Goal: Information Seeking & Learning: Learn about a topic

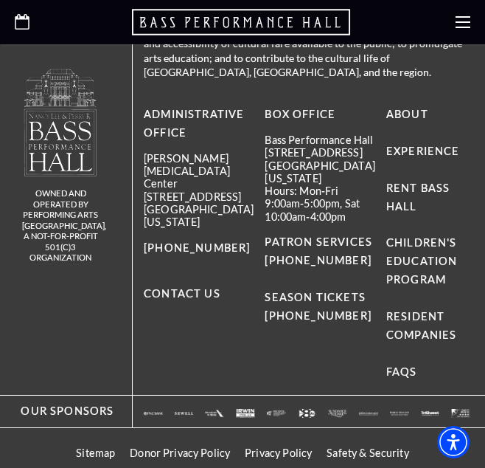
scroll to position [687, 0]
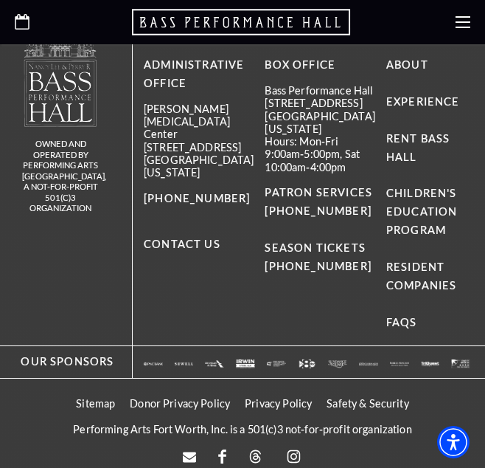
click at [466, 27] on use at bounding box center [463, 22] width 15 height 12
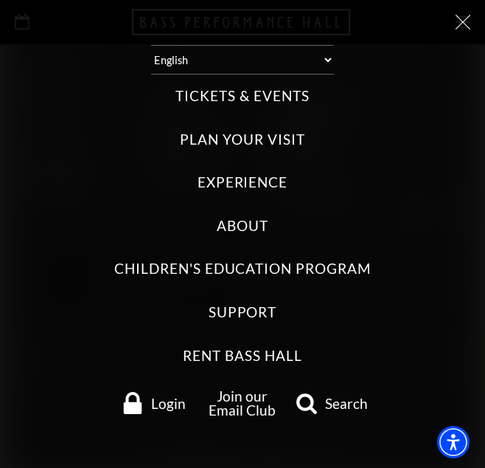
click at [246, 229] on label "About" at bounding box center [243, 226] width 52 height 20
click at [0, 0] on input "About" at bounding box center [0, 0] width 0 height 0
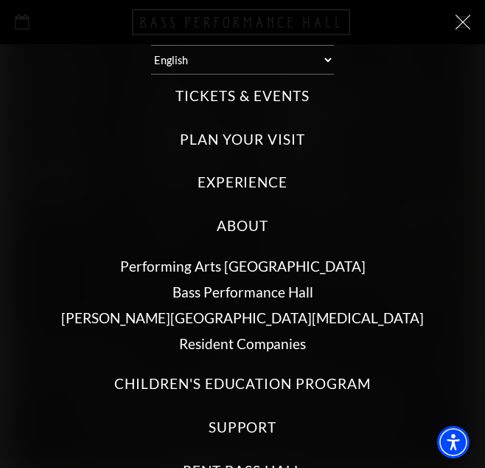
click at [242, 288] on link "Bass Performance Hall" at bounding box center [243, 291] width 141 height 17
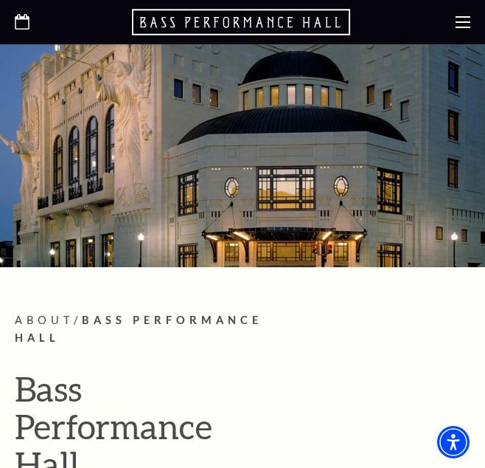
click at [456, 15] on icon at bounding box center [463, 22] width 15 height 15
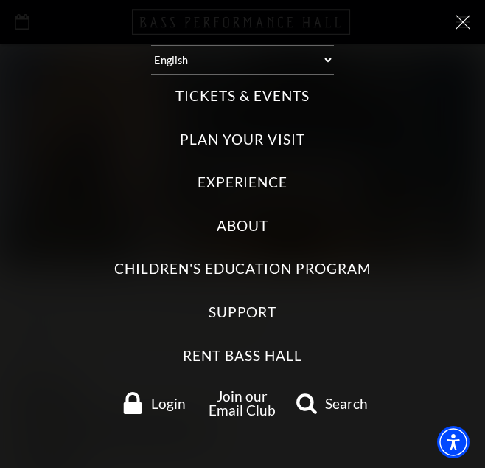
click at [276, 94] on label "Tickets & Events" at bounding box center [242, 96] width 133 height 20
click at [0, 0] on Events "Tickets & Events" at bounding box center [0, 0] width 0 height 0
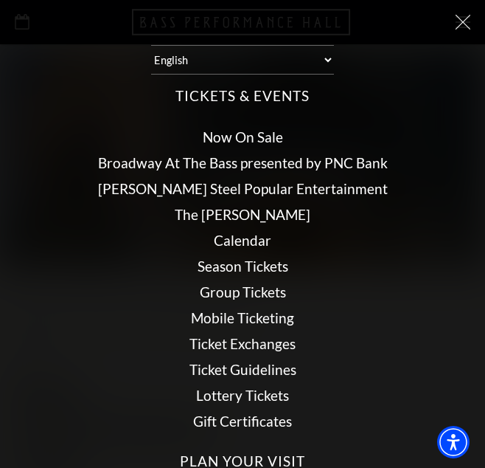
click at [288, 163] on link "Broadway At The Bass presented by PNC Bank" at bounding box center [243, 162] width 290 height 17
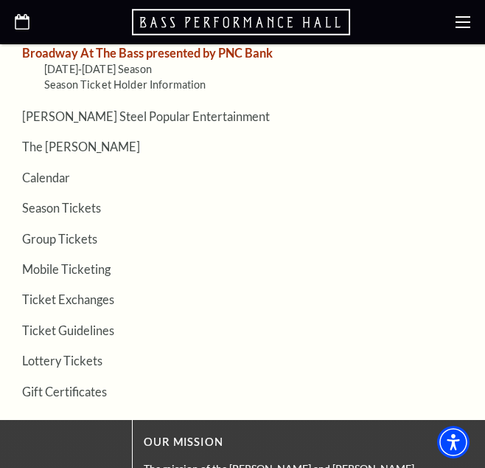
scroll to position [2039, 0]
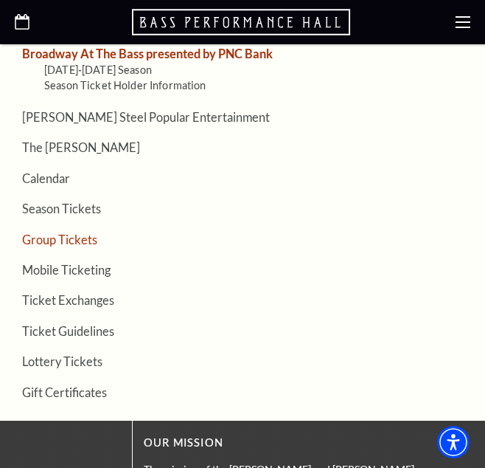
click at [80, 246] on link "Group Tickets" at bounding box center [59, 239] width 75 height 14
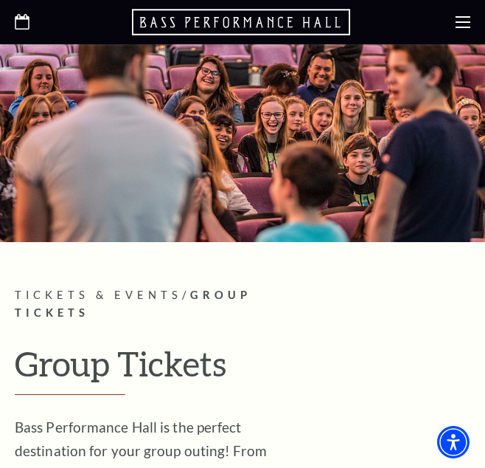
scroll to position [24, 0]
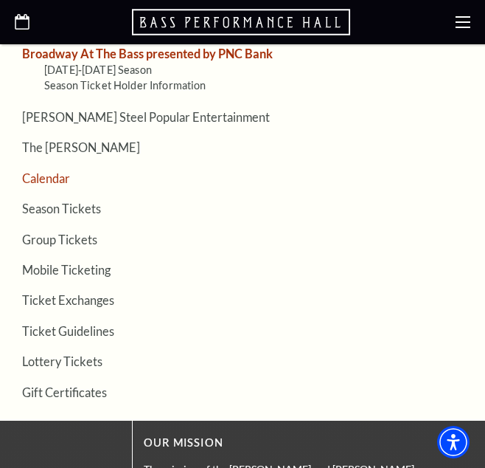
click at [63, 185] on link "Calendar" at bounding box center [46, 178] width 48 height 14
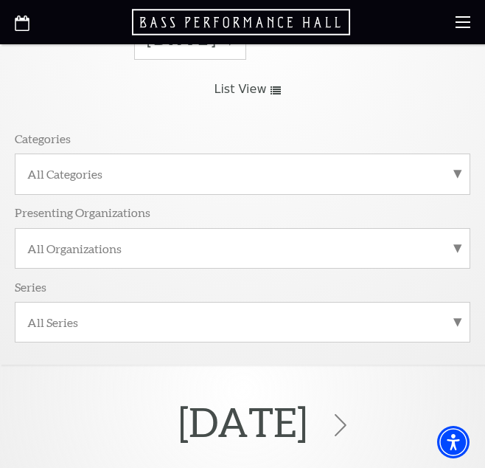
scroll to position [100, 0]
click at [88, 172] on label "All Categories" at bounding box center [242, 172] width 431 height 15
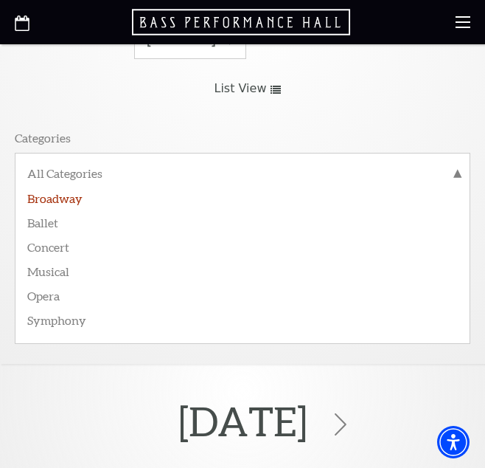
click at [82, 203] on label "Broadway" at bounding box center [242, 197] width 431 height 24
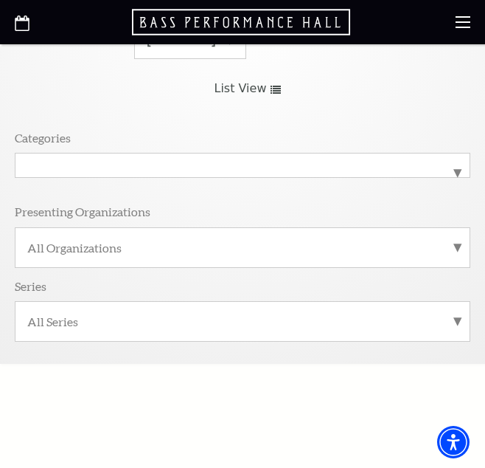
click at [87, 241] on label "All Organizations" at bounding box center [242, 247] width 431 height 15
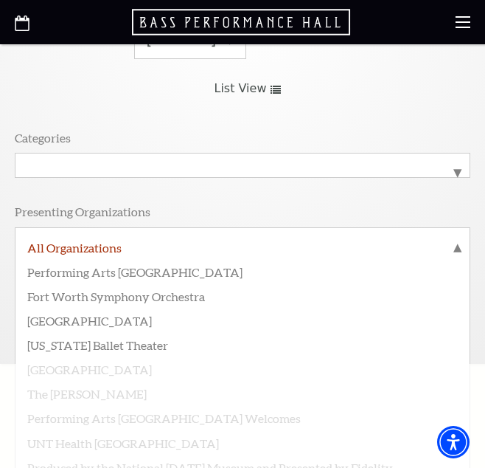
click at [87, 241] on label "All Organizations" at bounding box center [242, 249] width 431 height 19
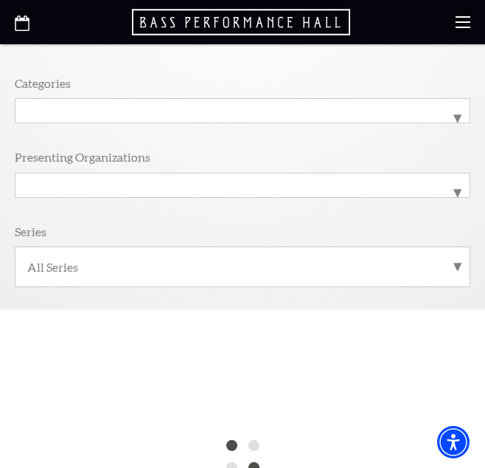
scroll to position [157, 0]
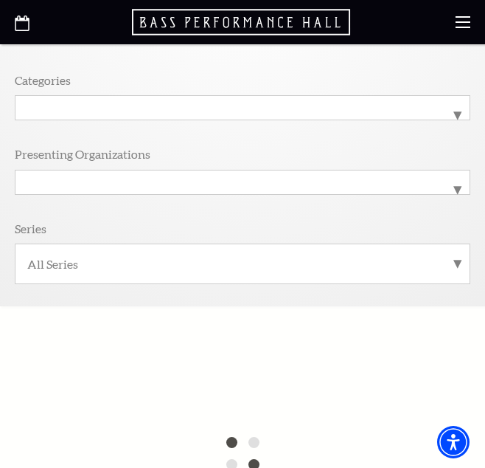
click at [108, 267] on label "All Series" at bounding box center [242, 263] width 431 height 15
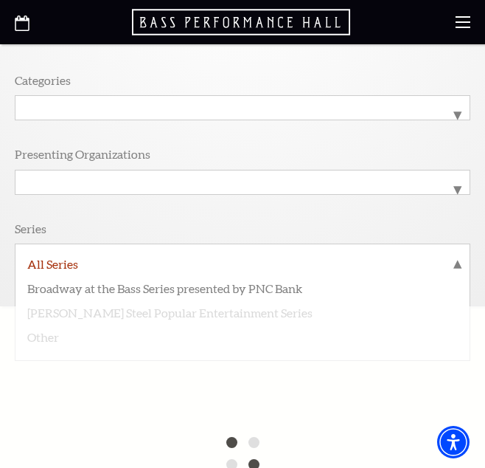
click at [108, 267] on label "All Series" at bounding box center [242, 265] width 431 height 19
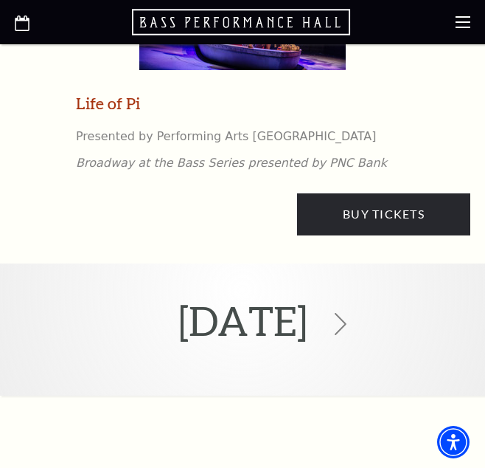
scroll to position [3611, 0]
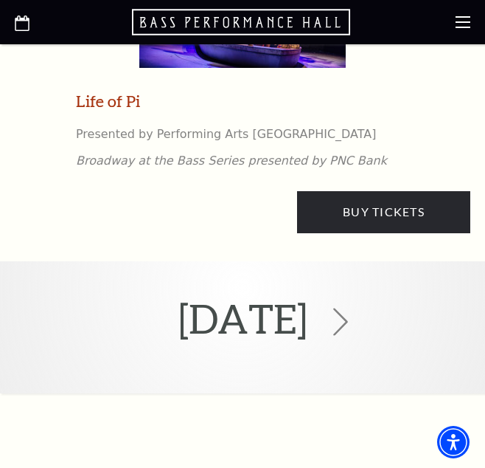
click at [348, 314] on use at bounding box center [340, 322] width 15 height 28
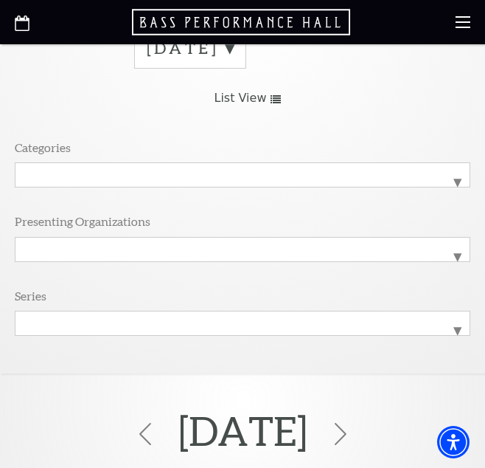
scroll to position [0, 0]
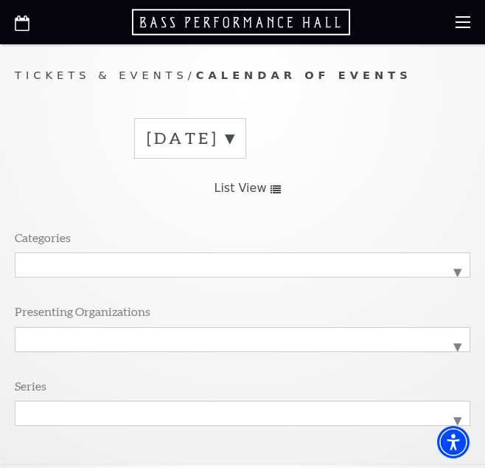
click at [463, 21] on icon at bounding box center [463, 22] width 15 height 15
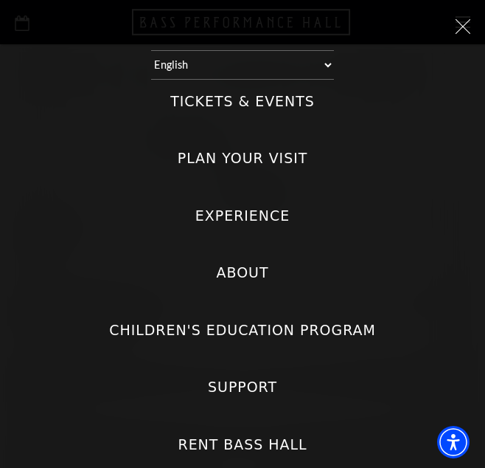
click at [232, 274] on label "About" at bounding box center [243, 273] width 52 height 20
click at [0, 0] on input "About" at bounding box center [0, 0] width 0 height 0
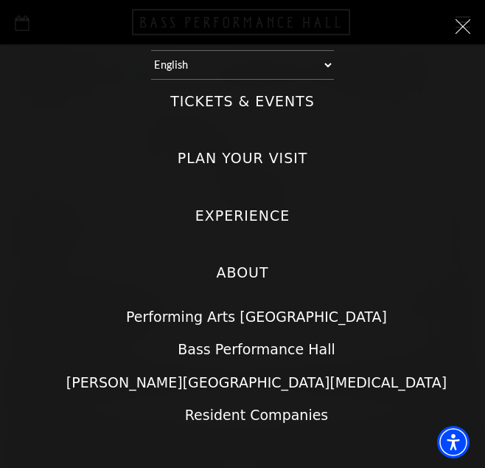
click at [234, 344] on link "Bass Performance Hall" at bounding box center [256, 349] width 157 height 16
